Goal: Information Seeking & Learning: Compare options

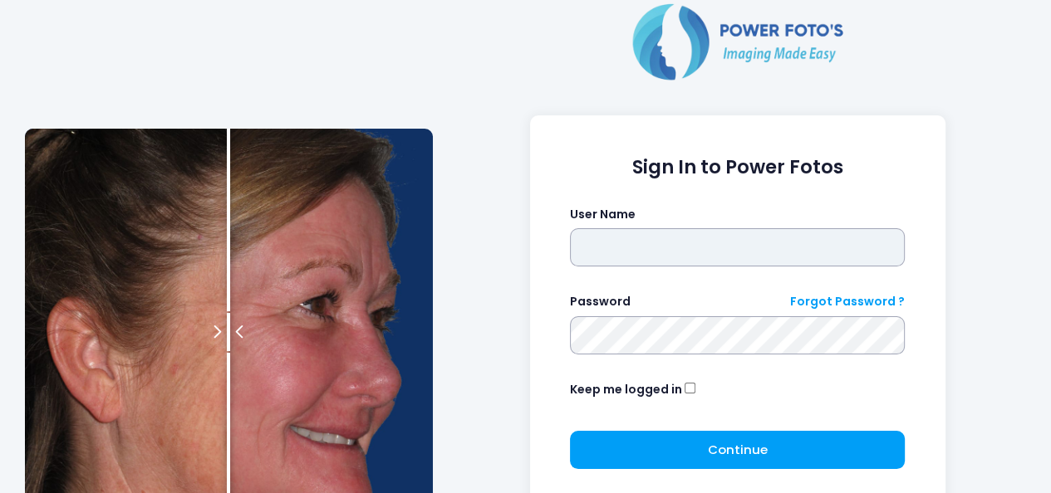
type input "**********"
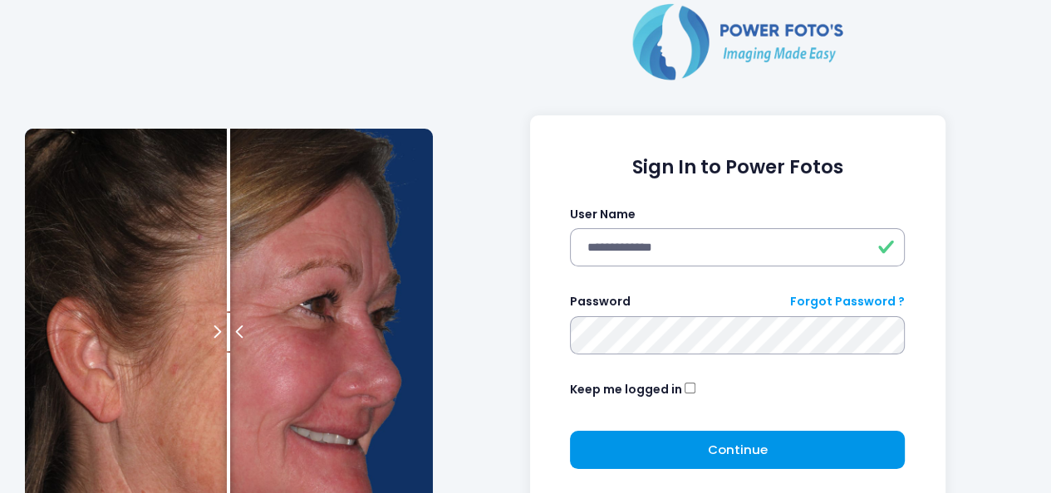
click at [802, 443] on button "Continue Please wait..." at bounding box center [737, 450] width 335 height 38
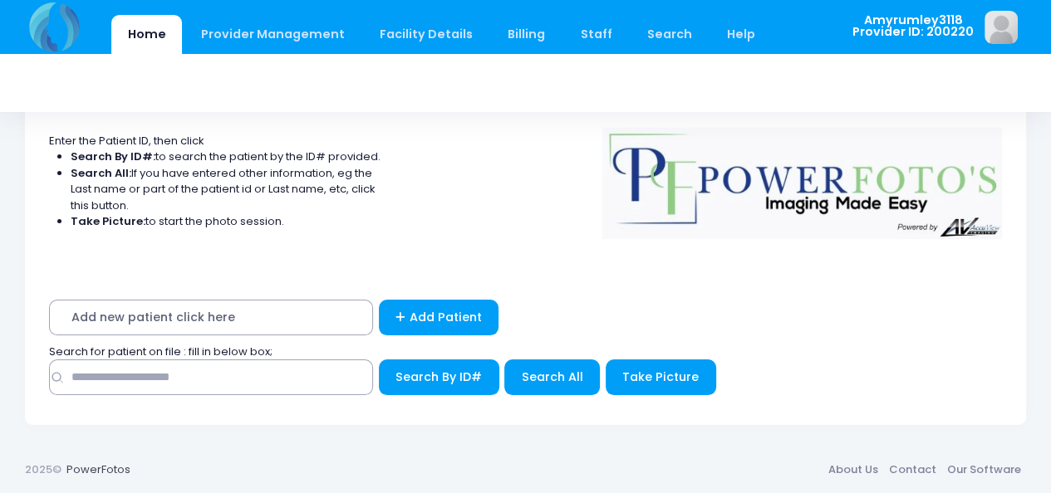
scroll to position [75, 0]
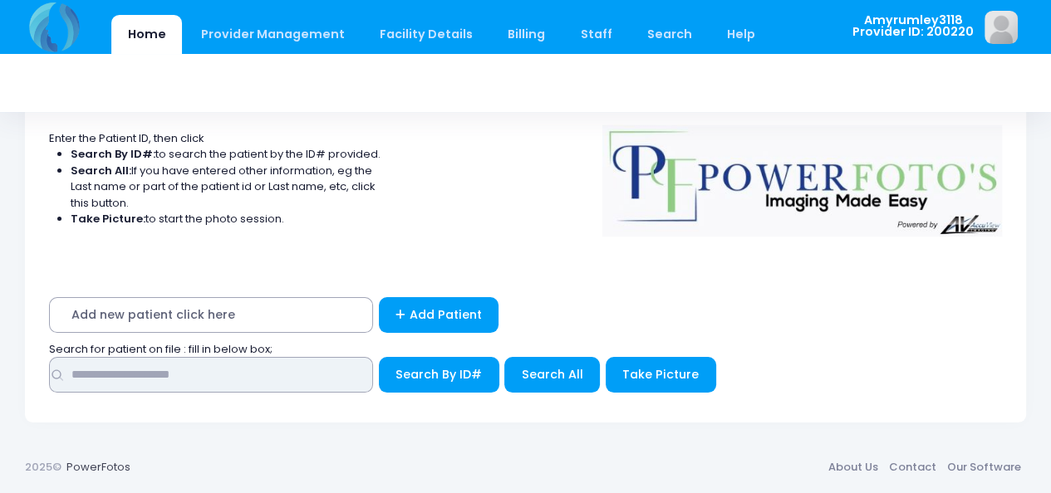
click at [81, 375] on input "text" at bounding box center [211, 375] width 324 height 36
type input "*********"
click at [379, 357] on button "Search By ID#" at bounding box center [439, 375] width 120 height 36
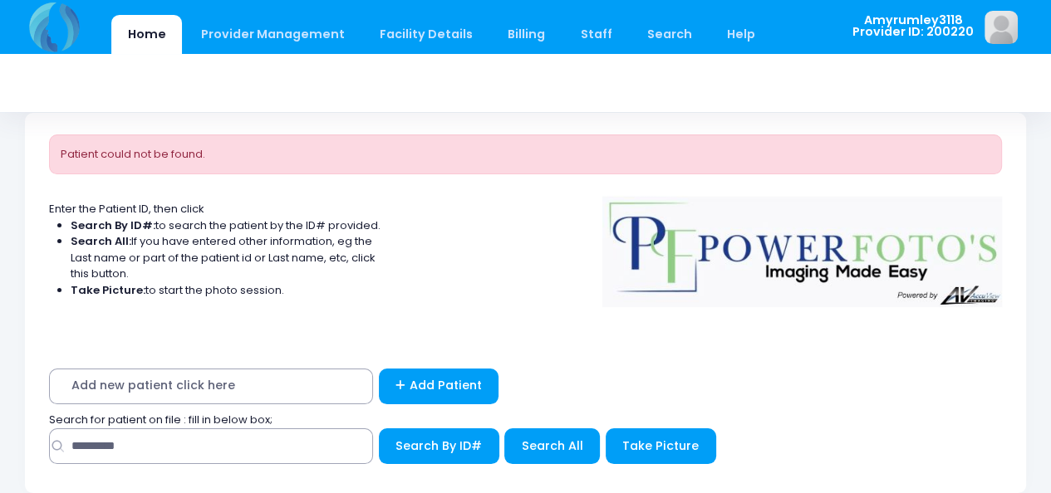
scroll to position [83, 0]
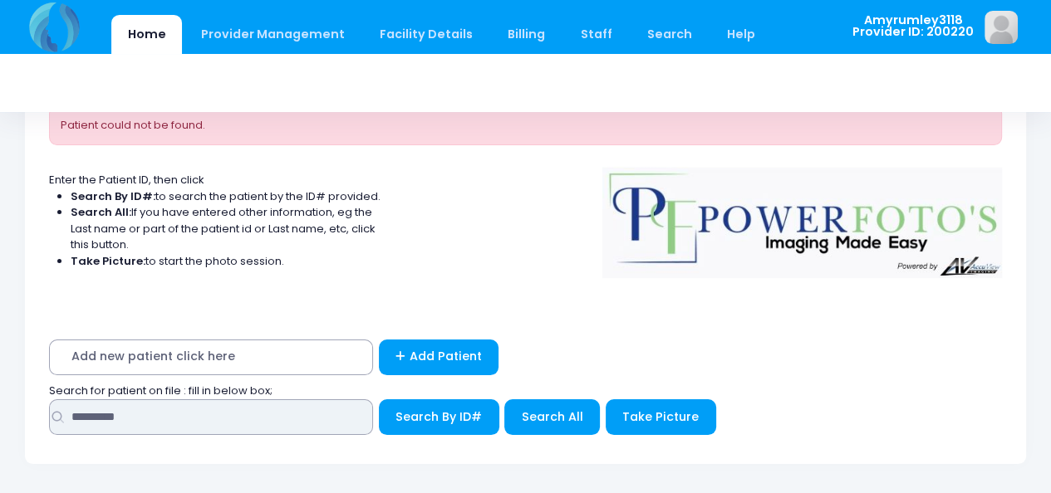
click at [143, 413] on input "*********" at bounding box center [211, 418] width 324 height 36
type input "***"
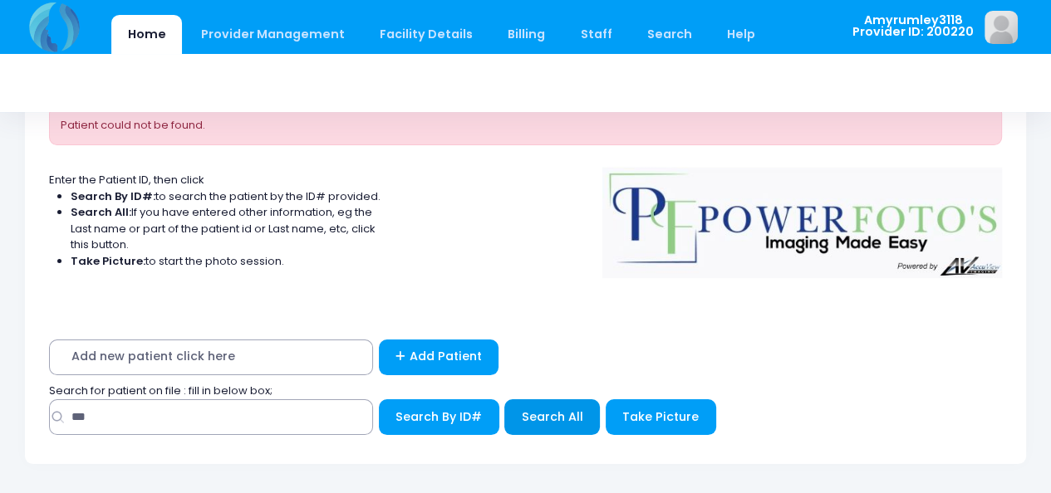
click at [537, 414] on span "Search All" at bounding box center [552, 417] width 61 height 17
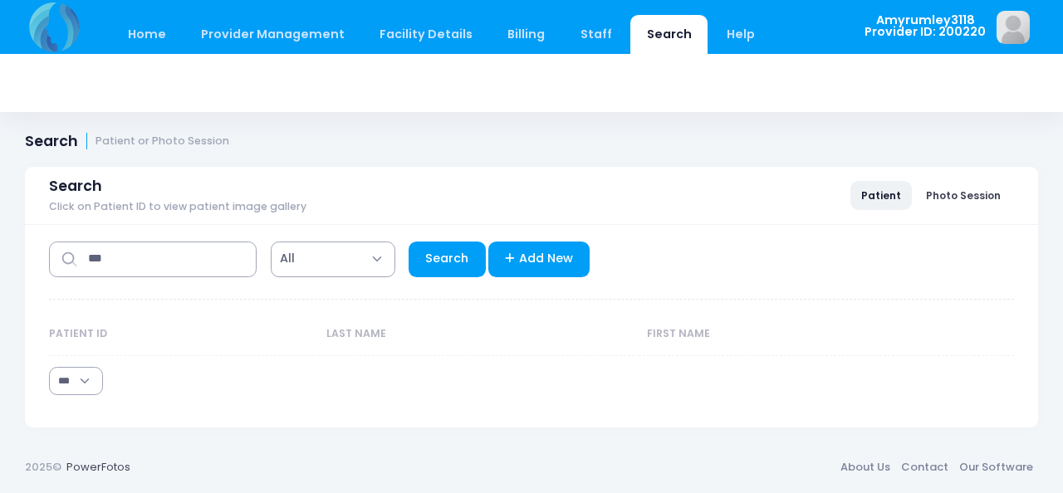
select select "***"
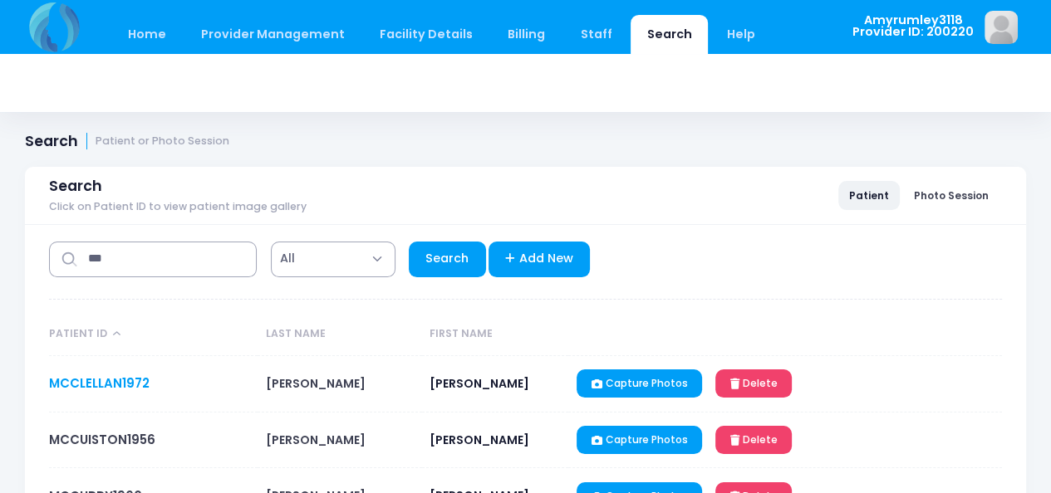
click at [110, 379] on link "MCCLELLAN1972" at bounding box center [99, 383] width 101 height 17
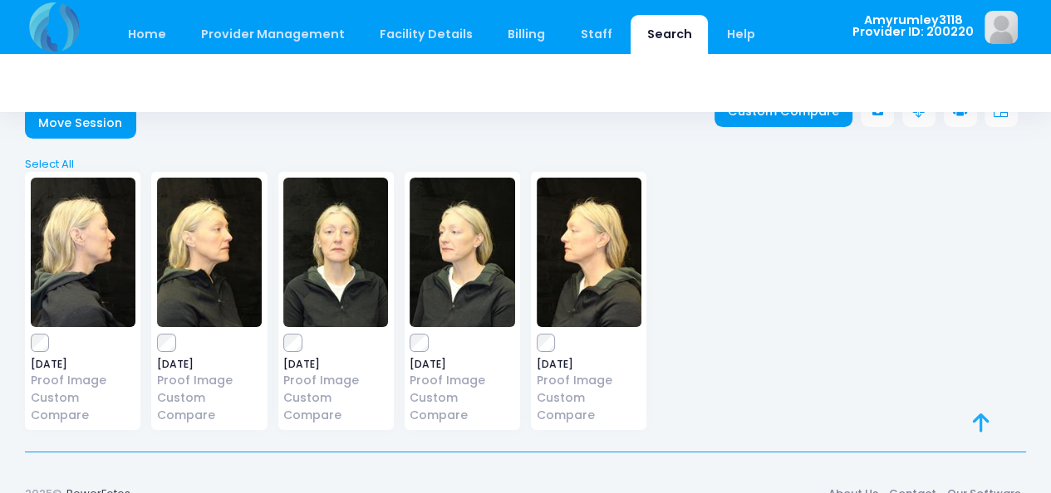
scroll to position [76, 0]
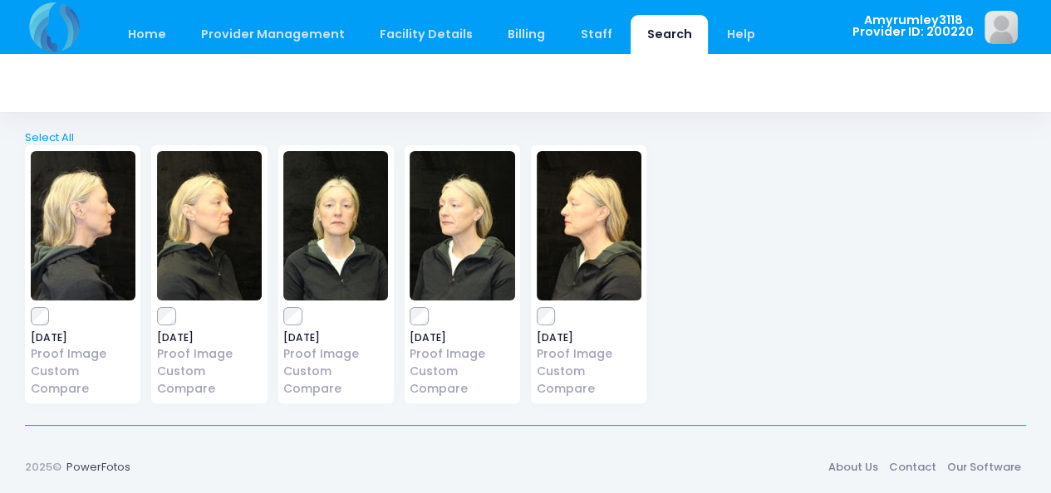
click at [331, 233] on img at bounding box center [335, 226] width 105 height 150
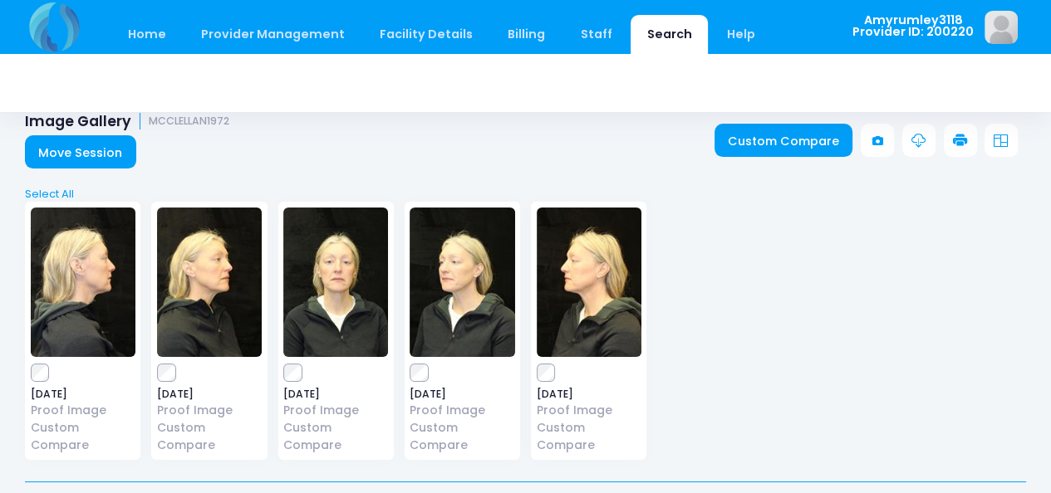
scroll to position [0, 0]
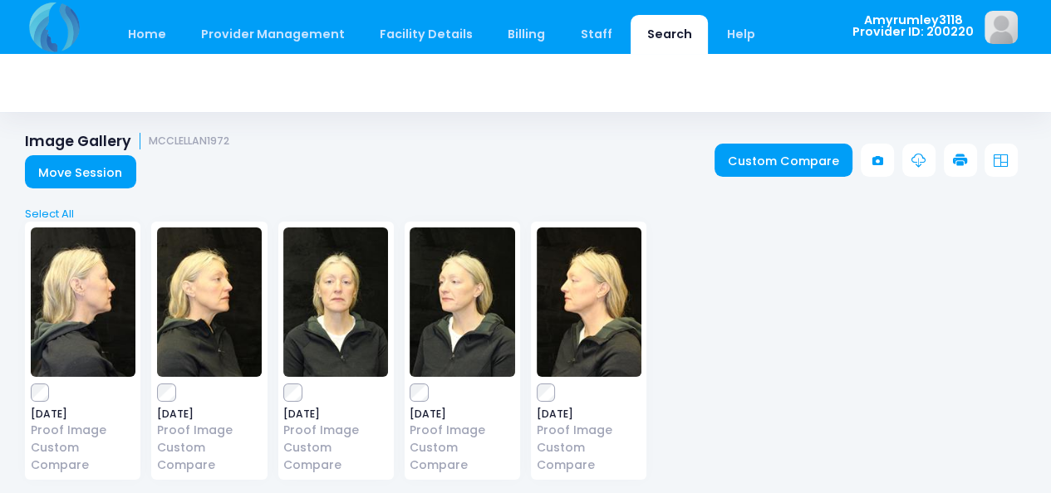
click at [1004, 160] on icon at bounding box center [1001, 161] width 15 height 15
click at [788, 163] on link "Custom Compare" at bounding box center [783, 160] width 139 height 33
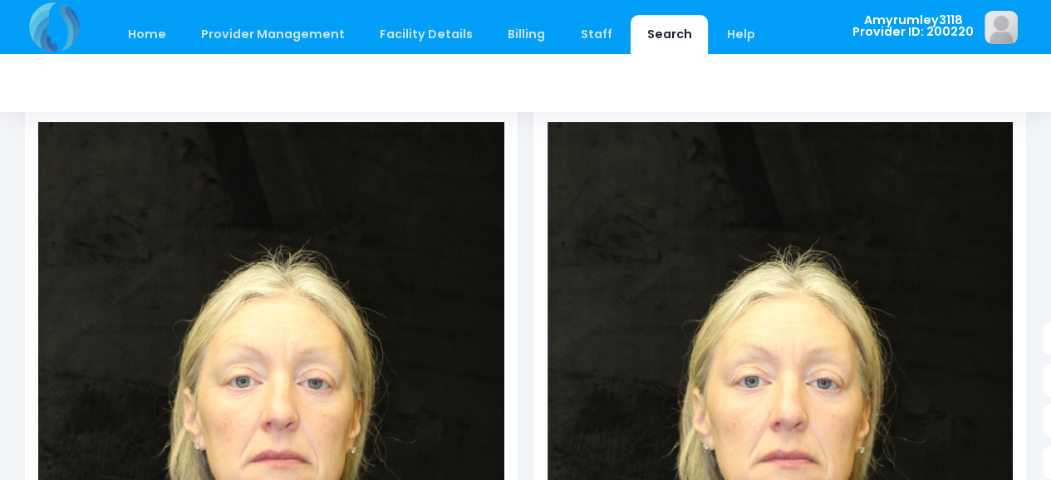
scroll to position [166, 0]
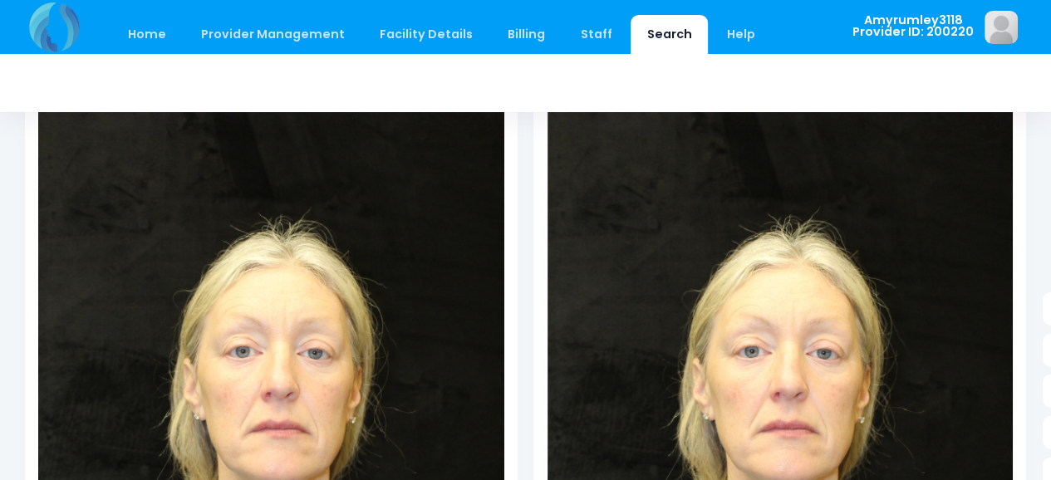
click at [248, 252] on img at bounding box center [270, 441] width 465 height 698
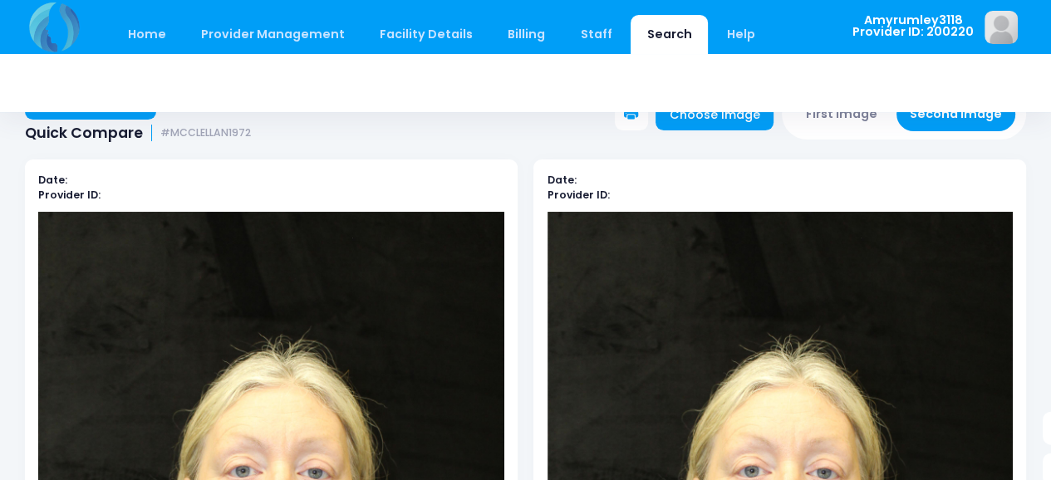
scroll to position [0, 0]
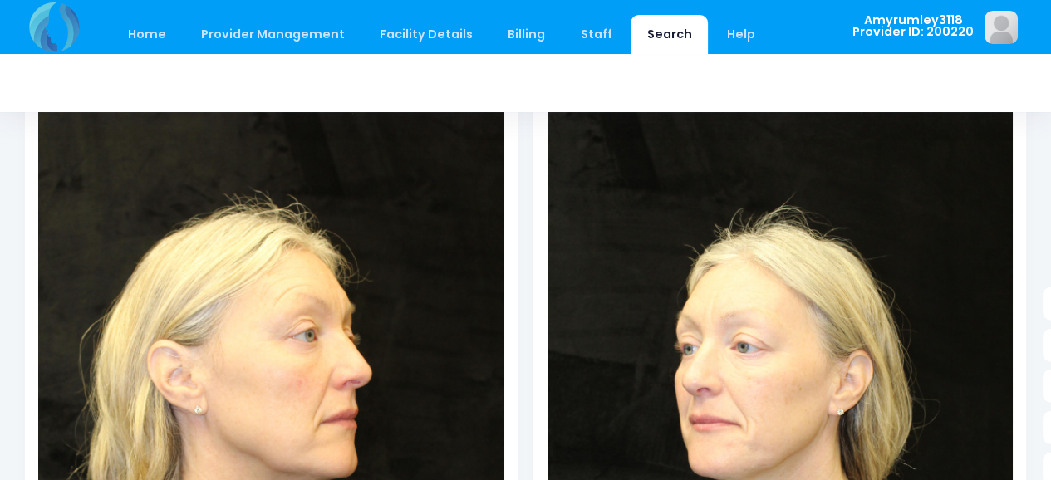
scroll to position [254, 0]
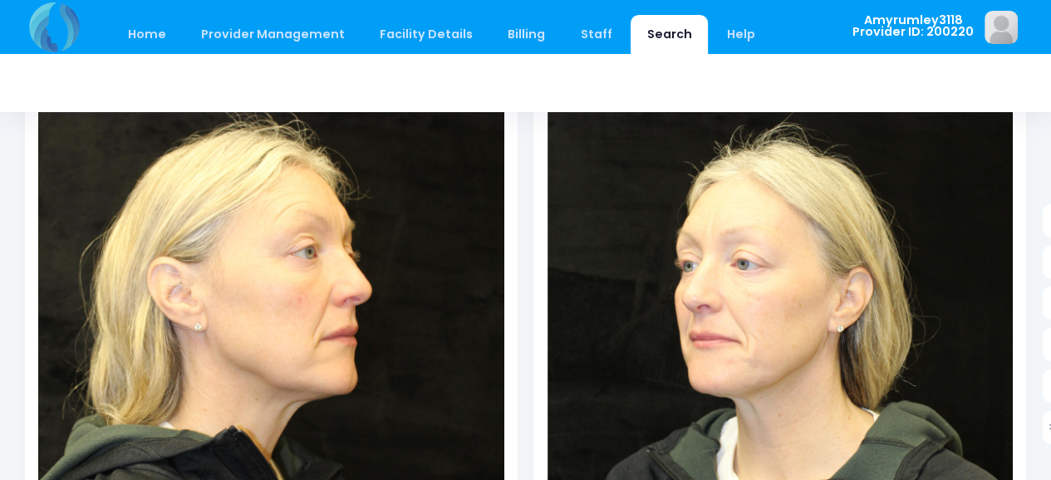
click at [819, 216] on img at bounding box center [779, 353] width 465 height 698
click at [819, 215] on img at bounding box center [779, 353] width 465 height 698
click at [741, 229] on img at bounding box center [779, 353] width 465 height 698
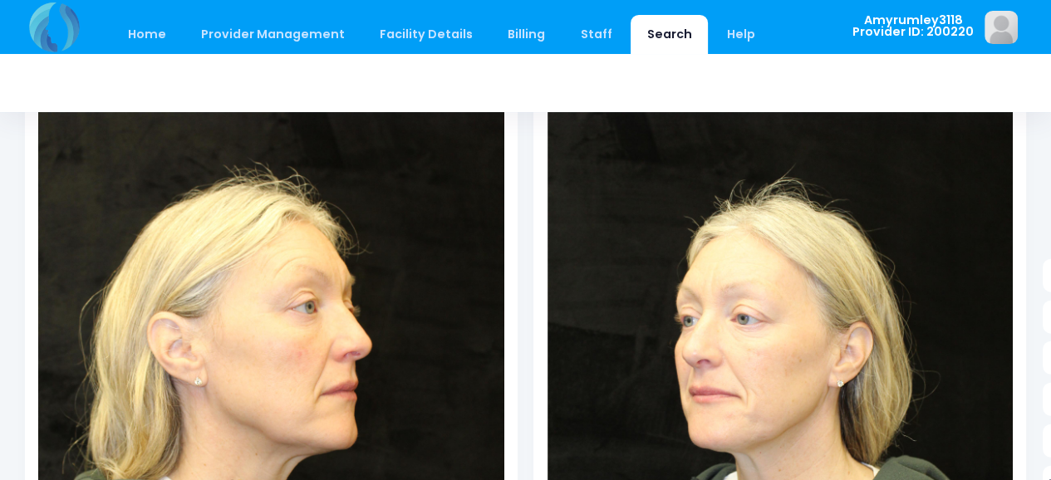
scroll to position [0, 0]
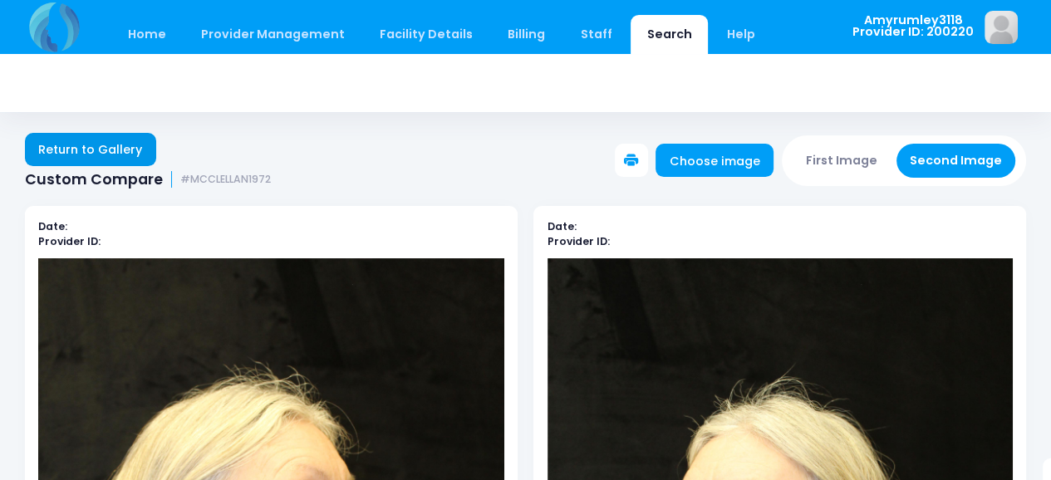
click at [70, 146] on link "Return to Gallery" at bounding box center [90, 149] width 131 height 33
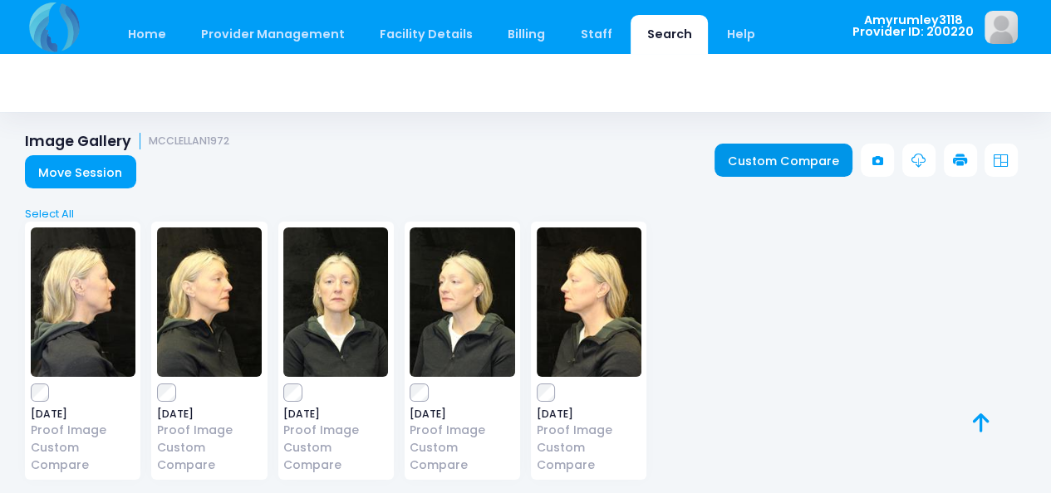
click at [750, 158] on link "Custom Compare" at bounding box center [783, 160] width 139 height 33
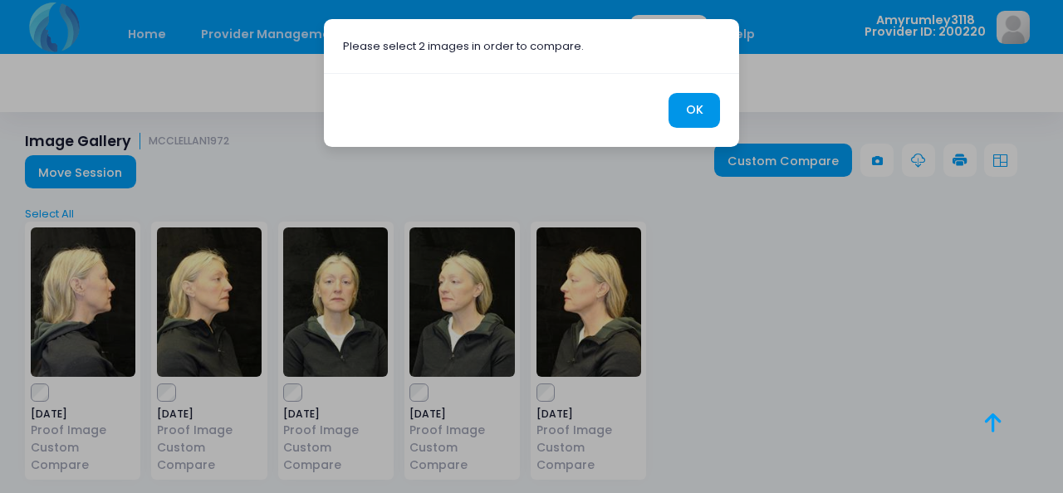
click at [696, 109] on button "OK" at bounding box center [695, 111] width 52 height 36
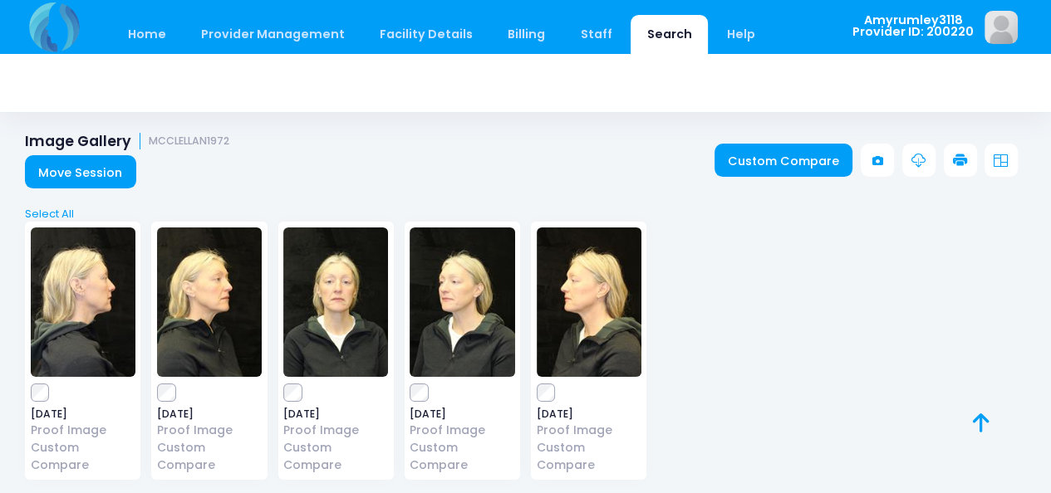
click at [469, 293] on img at bounding box center [462, 303] width 105 height 150
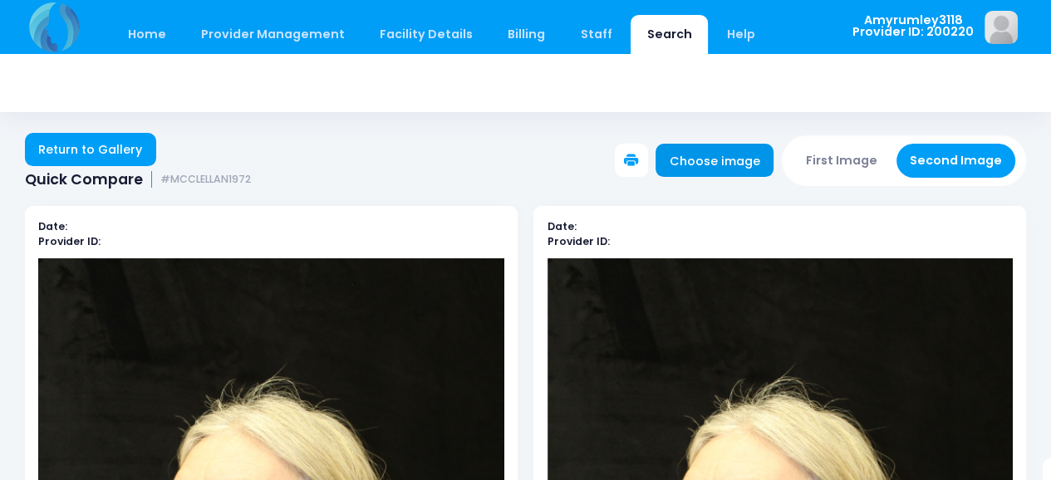
click at [709, 155] on link "Choose image" at bounding box center [714, 160] width 118 height 33
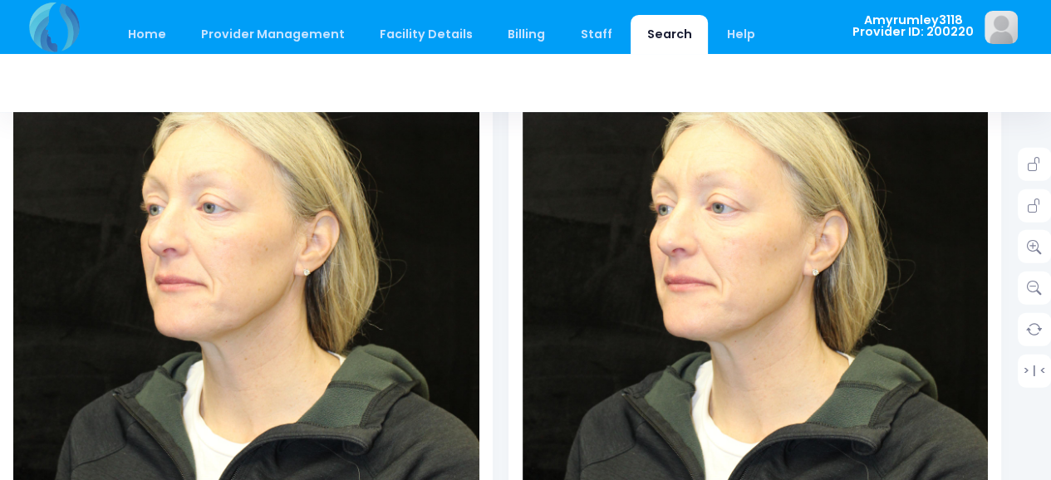
scroll to position [282, 25]
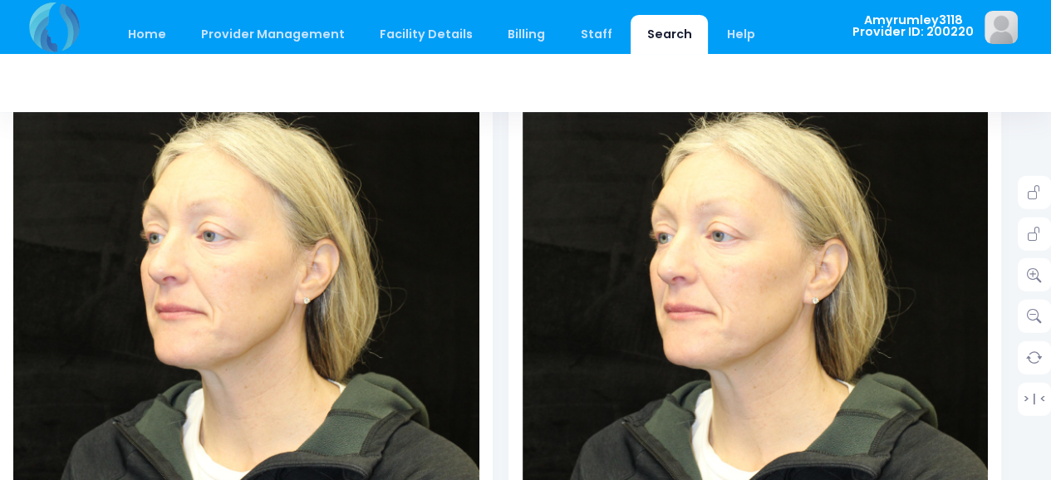
click at [745, 267] on img at bounding box center [755, 325] width 465 height 698
click at [1036, 272] on icon at bounding box center [1034, 274] width 15 height 15
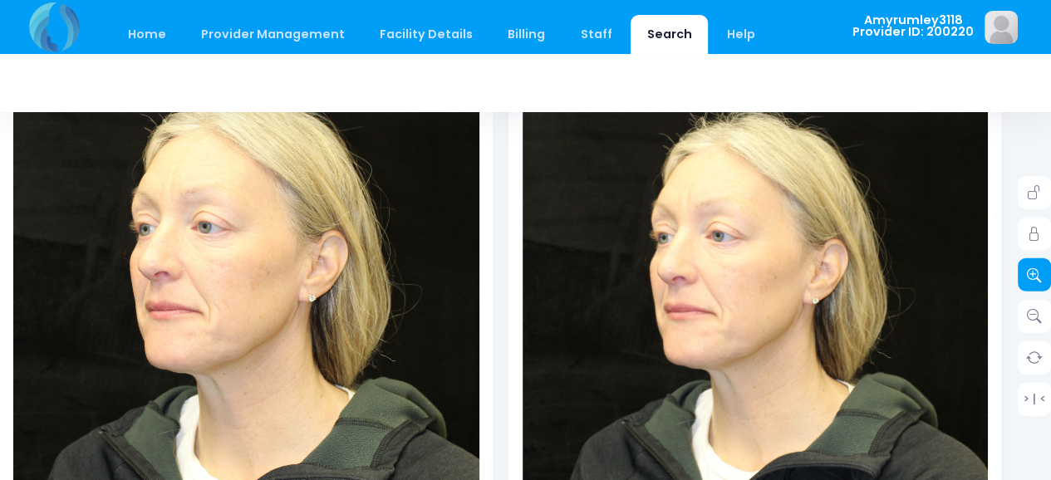
click at [1033, 271] on icon at bounding box center [1034, 274] width 15 height 15
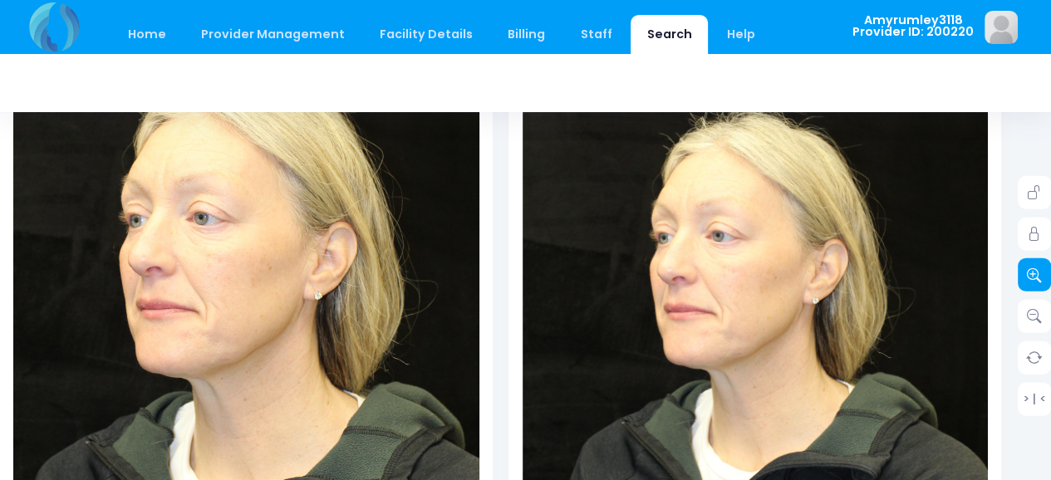
click at [1031, 270] on icon at bounding box center [1034, 274] width 15 height 15
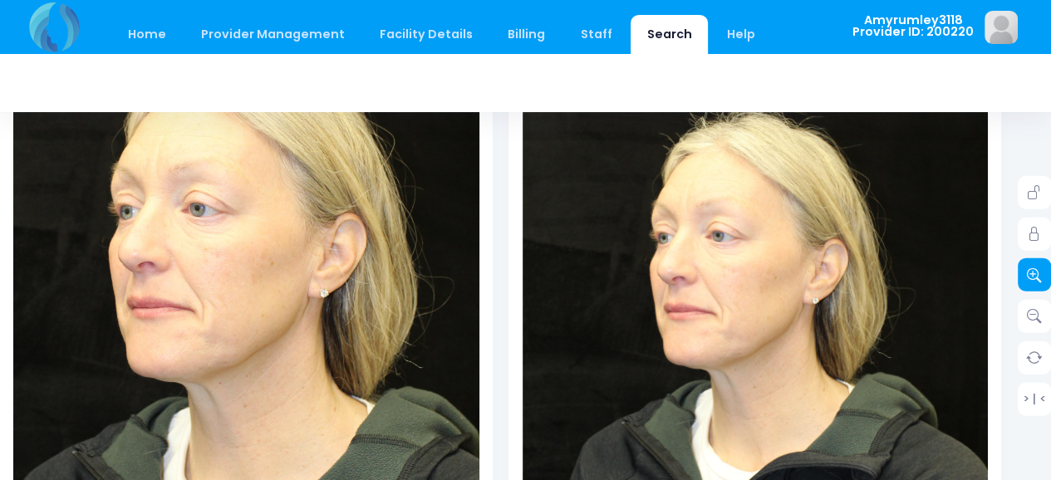
click at [1028, 269] on icon at bounding box center [1034, 274] width 15 height 15
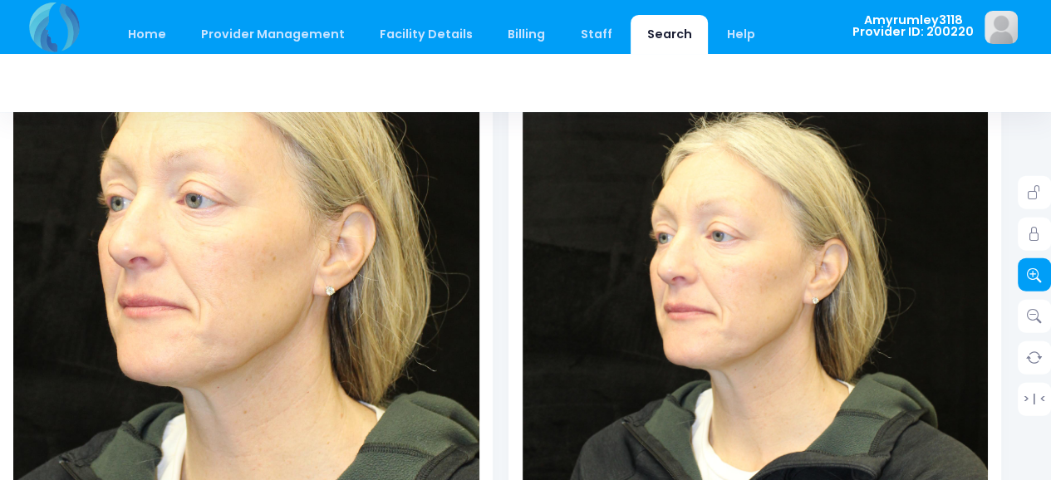
click at [1028, 268] on icon at bounding box center [1034, 274] width 15 height 15
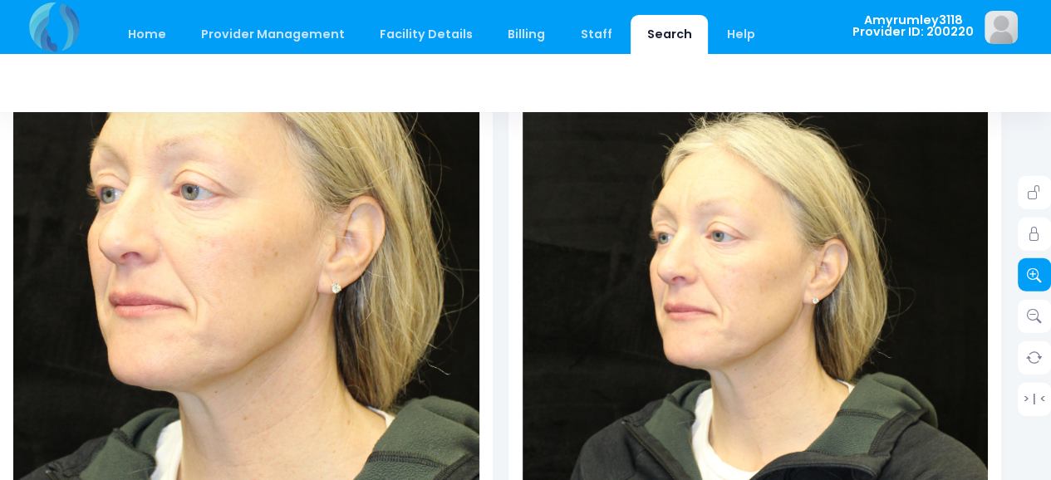
click at [1028, 267] on icon at bounding box center [1034, 274] width 15 height 15
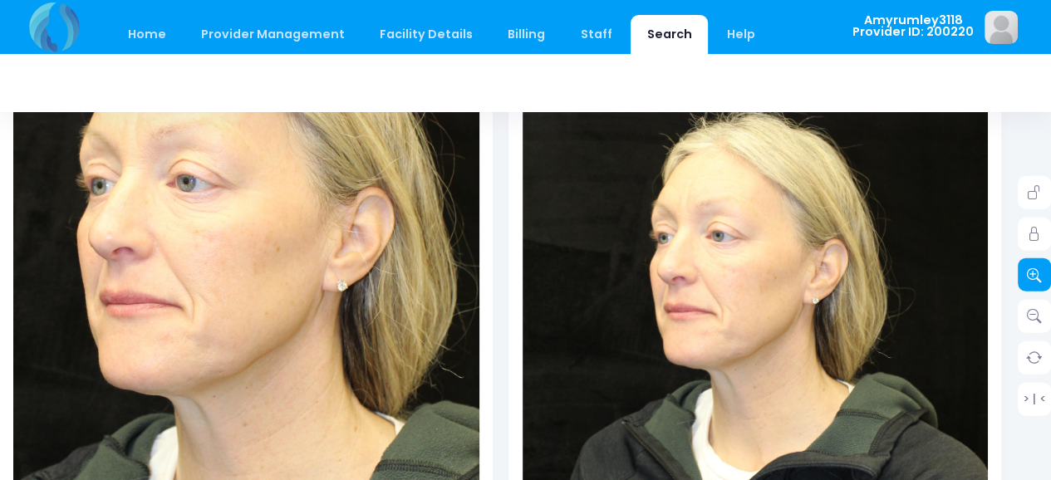
click at [1035, 264] on link at bounding box center [1034, 274] width 33 height 33
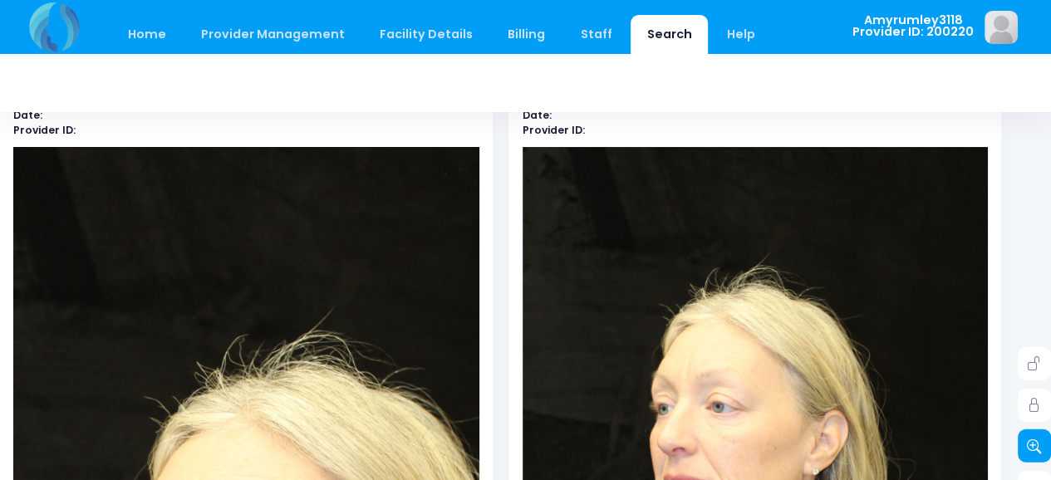
scroll to position [83, 25]
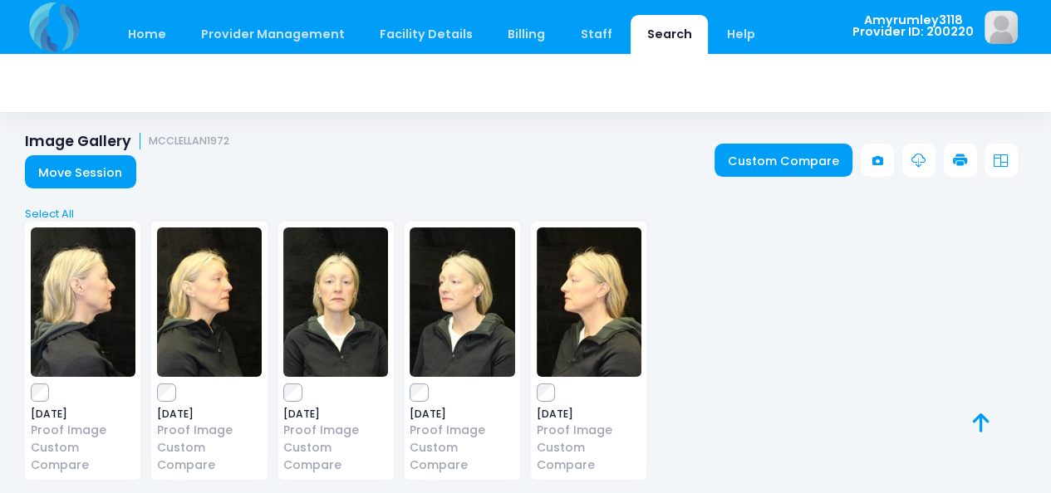
click at [282, 394] on div "2025-01-29 Proof Image Custom Compare" at bounding box center [335, 351] width 115 height 258
click at [768, 157] on link "Custom Compare" at bounding box center [783, 160] width 139 height 33
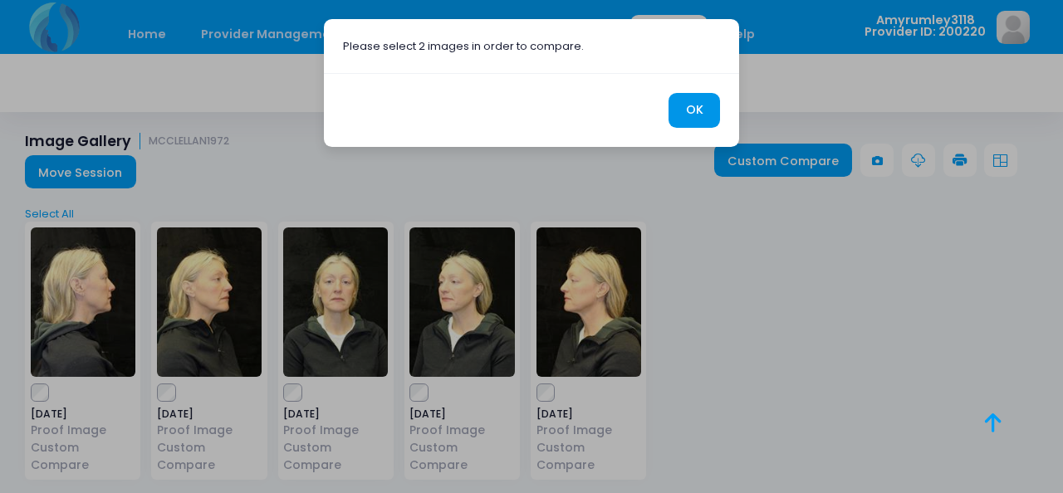
click at [694, 111] on button "OK" at bounding box center [695, 111] width 52 height 36
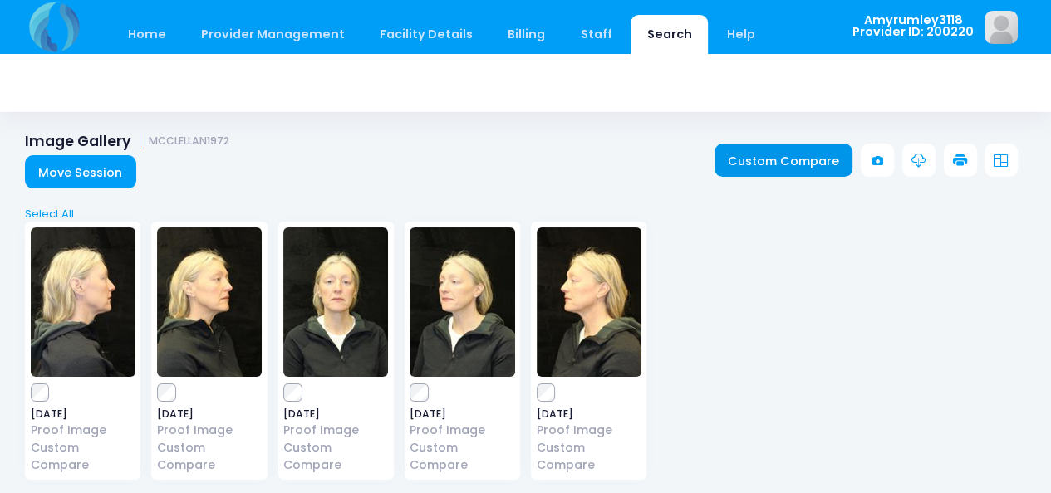
click at [804, 157] on link "Custom Compare" at bounding box center [783, 160] width 139 height 33
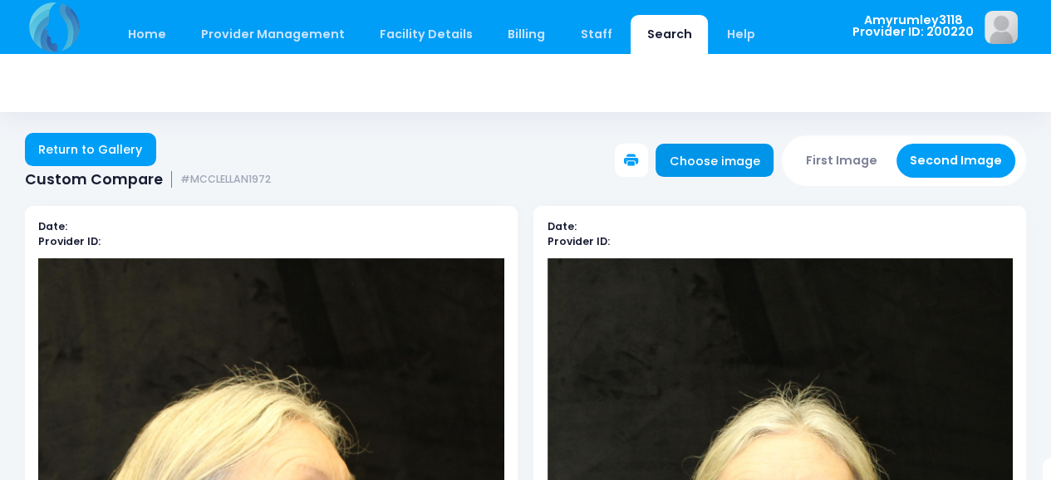
click at [704, 159] on link "Choose image" at bounding box center [714, 160] width 118 height 33
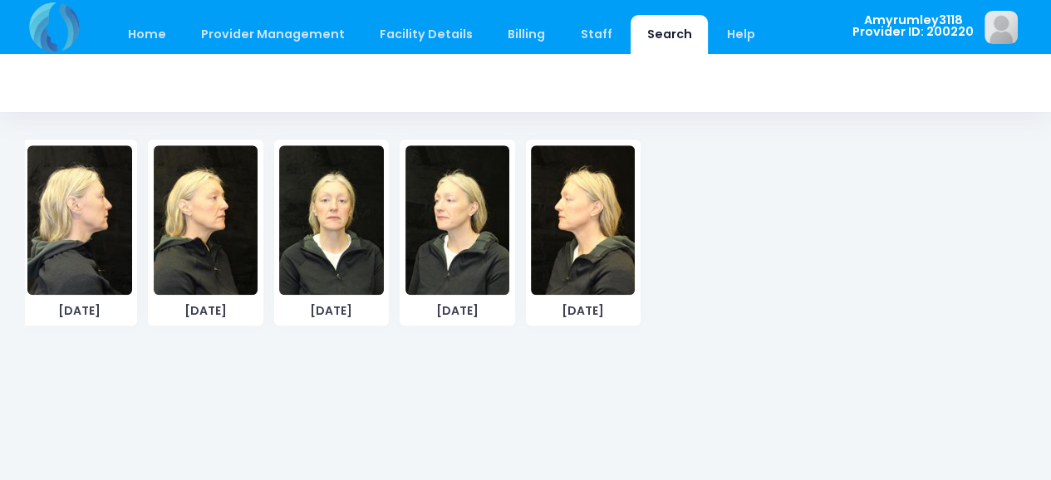
scroll to position [997, 0]
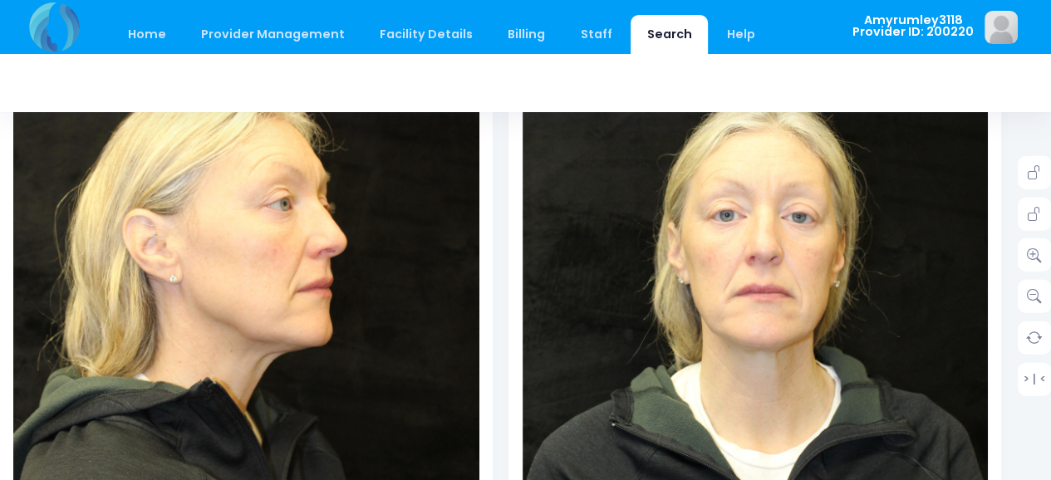
scroll to position [253, 25]
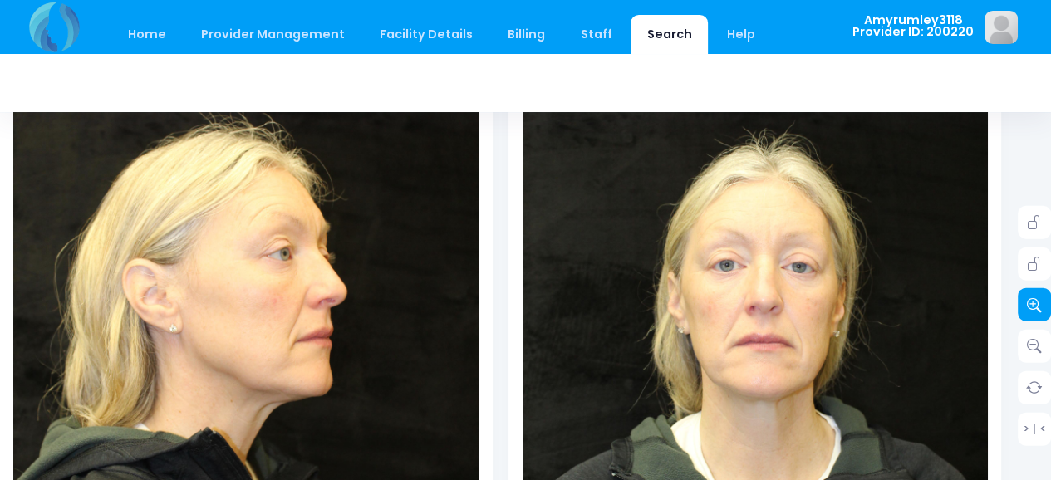
click at [1030, 300] on icon at bounding box center [1034, 304] width 15 height 15
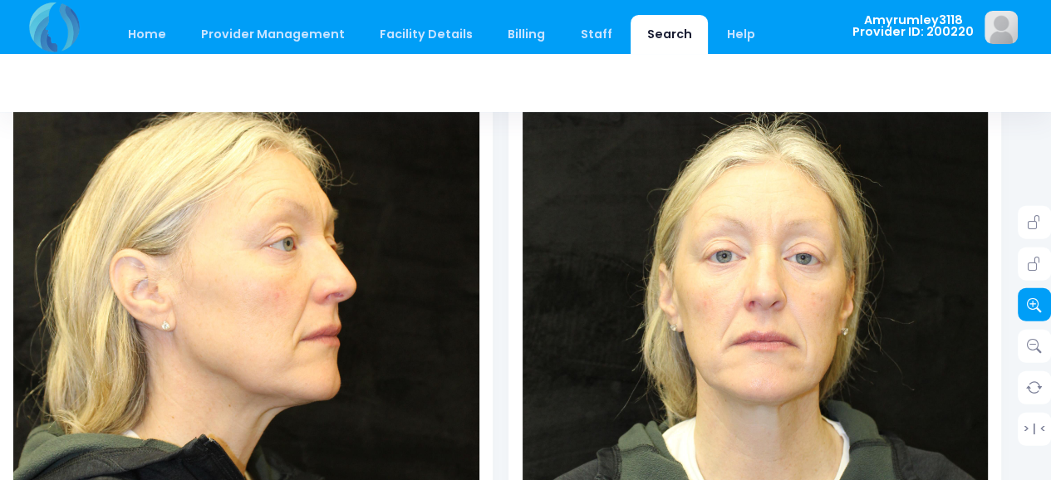
click at [1030, 300] on icon at bounding box center [1034, 304] width 15 height 15
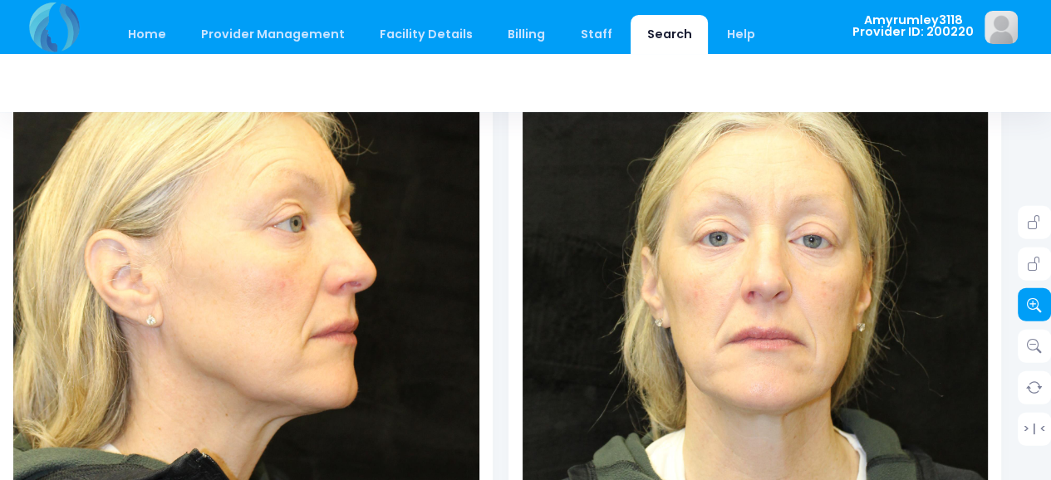
click at [1029, 300] on icon at bounding box center [1034, 304] width 15 height 15
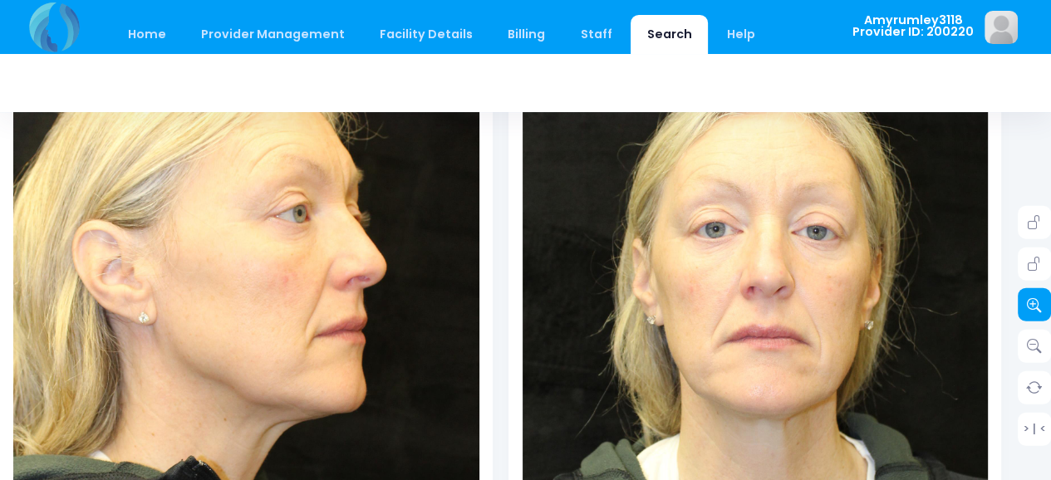
click at [1029, 300] on icon at bounding box center [1034, 304] width 15 height 15
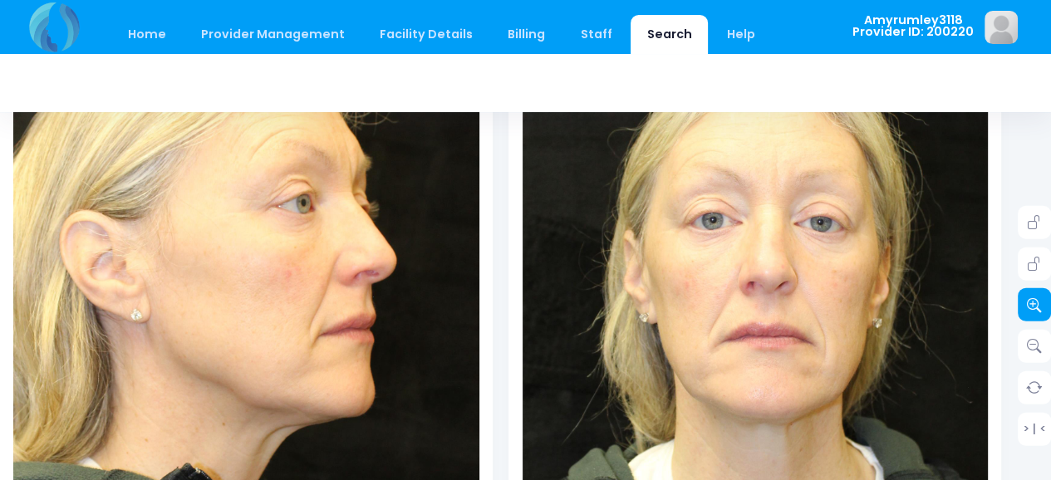
click at [1029, 300] on icon at bounding box center [1034, 304] width 15 height 15
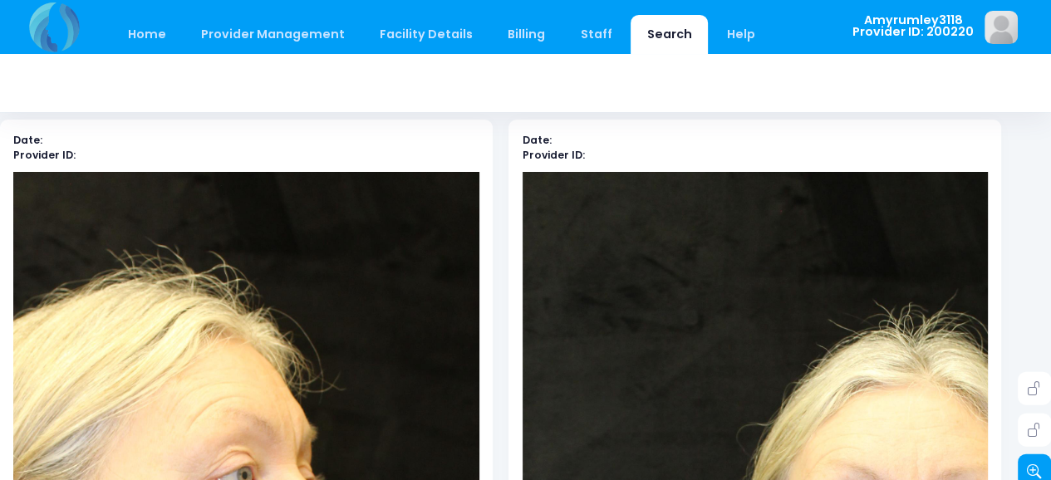
scroll to position [169, 25]
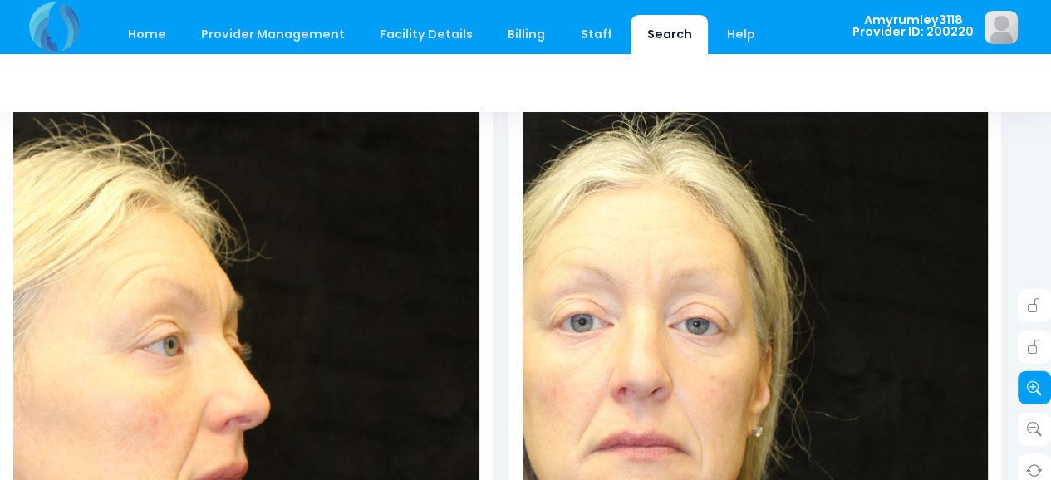
click at [1037, 385] on icon at bounding box center [1034, 387] width 15 height 15
